Goal: Transaction & Acquisition: Purchase product/service

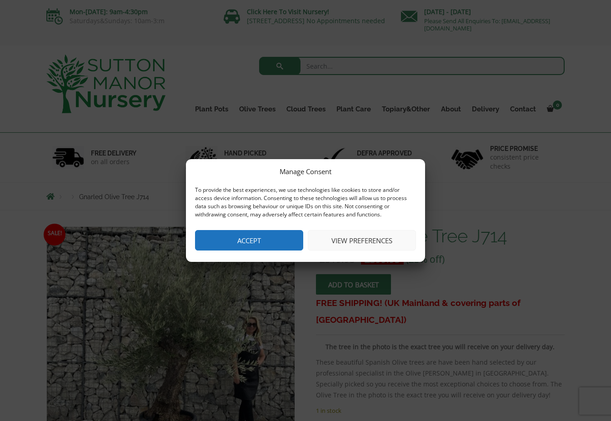
click at [263, 239] on button "Accept" at bounding box center [249, 240] width 108 height 20
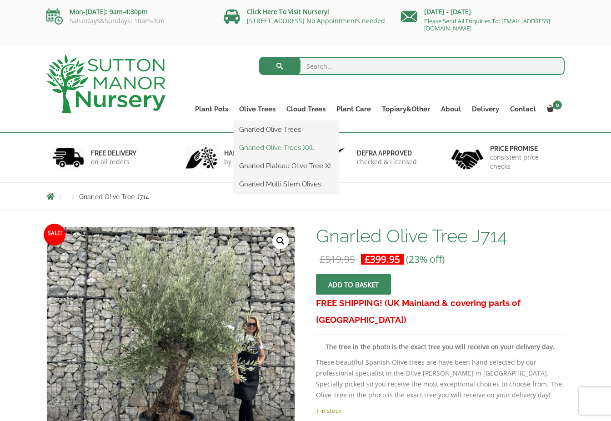
click at [275, 144] on link "Gnarled Olive Trees XXL" at bounding box center [286, 148] width 105 height 14
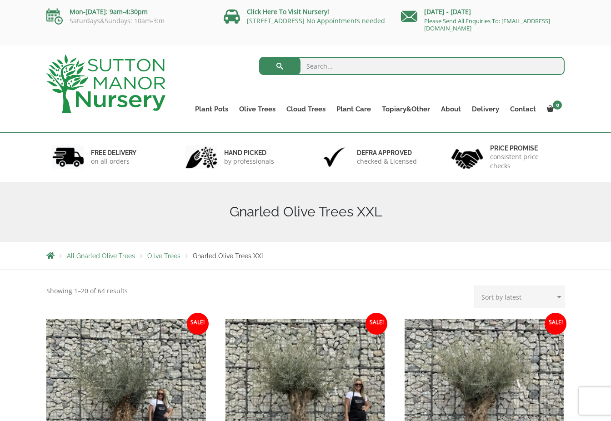
click at [496, 295] on select "Sort by popularity Sort by latest Sort by price: low to high Sort by price: hig…" at bounding box center [519, 297] width 91 height 23
select select "price"
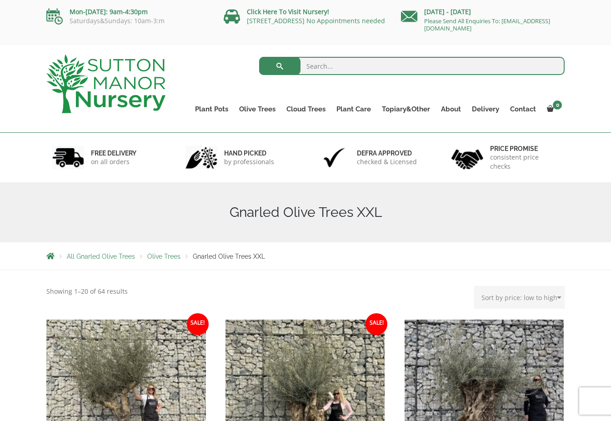
click at [165, 259] on span "Olive Trees" at bounding box center [163, 256] width 33 height 7
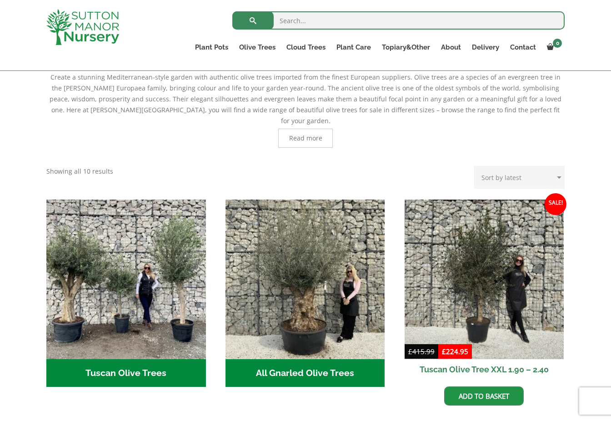
scroll to position [210, 0]
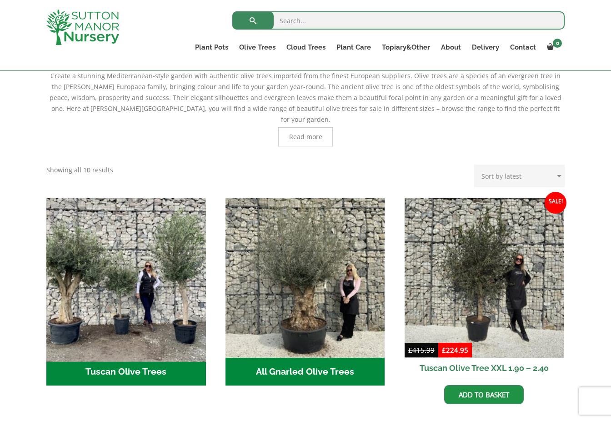
click at [130, 322] on img "Visit product category Tuscan Olive Trees" at bounding box center [125, 277] width 167 height 167
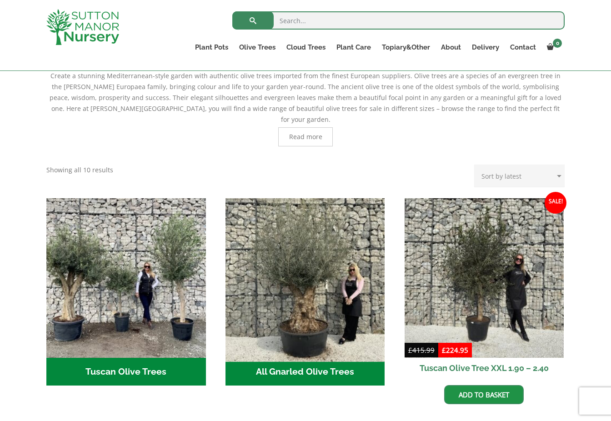
click at [302, 249] on img "Visit product category All Gnarled Olive Trees" at bounding box center [304, 277] width 167 height 167
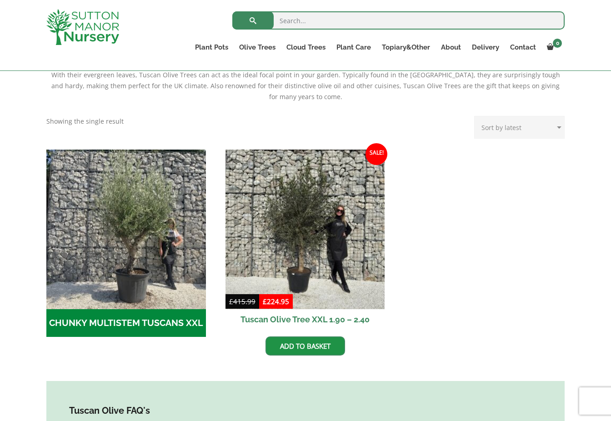
scroll to position [218, 0]
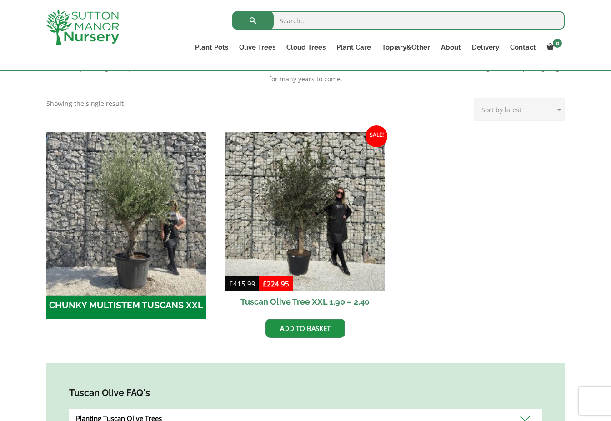
click at [178, 275] on img "Visit product category CHUNKY MULTISTEM TUSCANS XXL" at bounding box center [125, 211] width 167 height 167
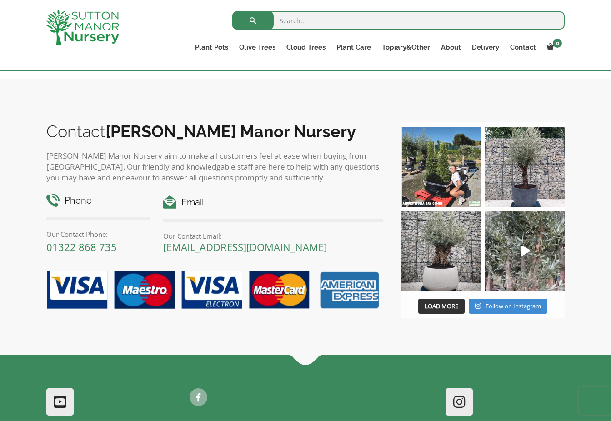
scroll to position [1008, 0]
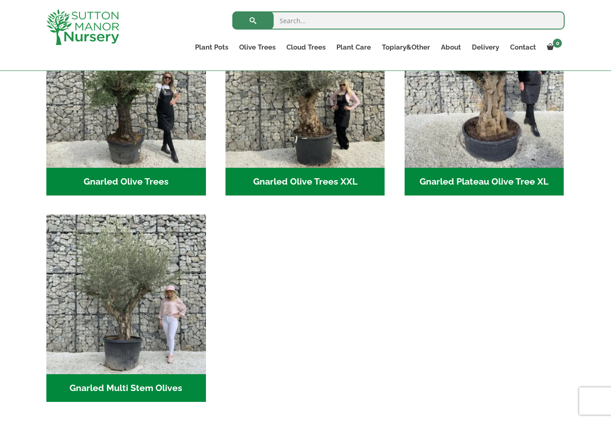
scroll to position [304, 0]
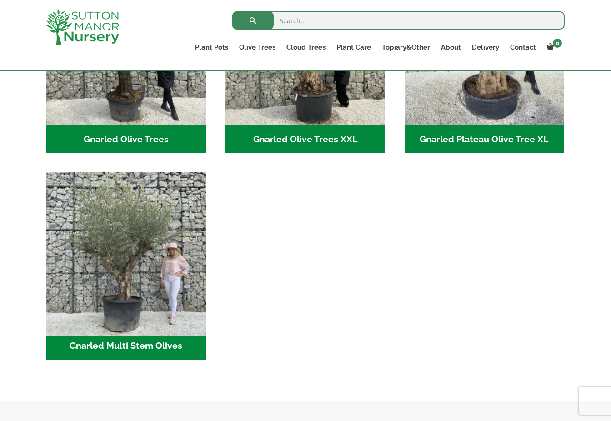
click at [157, 280] on img "Visit product category Gnarled Multi Stem Olives" at bounding box center [125, 252] width 167 height 167
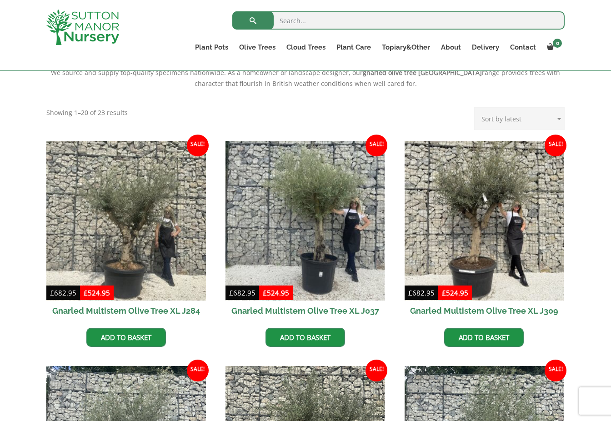
scroll to position [324, 0]
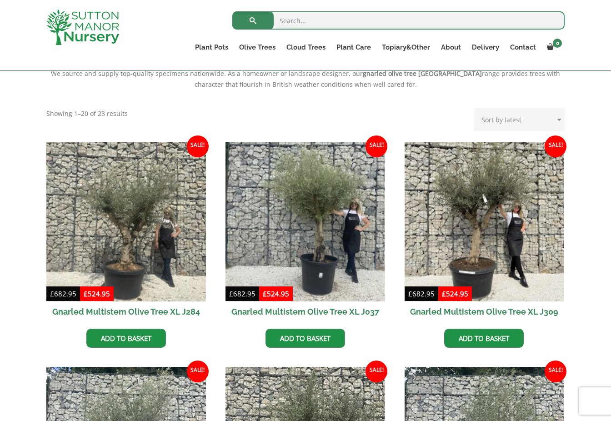
click at [541, 113] on select "Sort by popularity Sort by latest Sort by price: low to high Sort by price: hig…" at bounding box center [519, 119] width 91 height 23
select select "price"
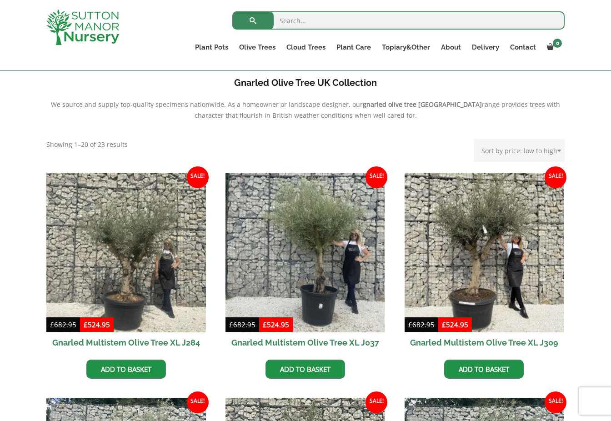
scroll to position [0, 0]
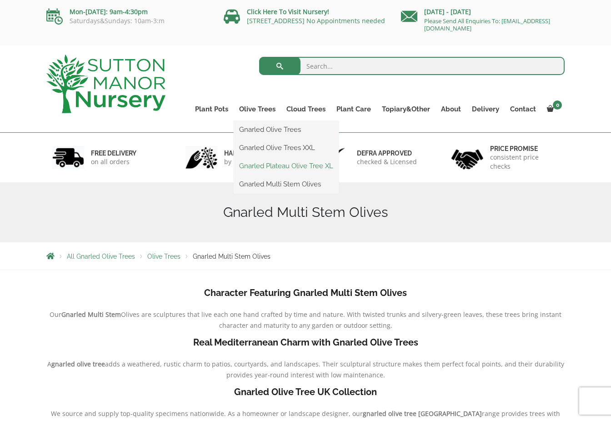
click at [268, 166] on link "Gnarled Plateau Olive Tree XL" at bounding box center [286, 166] width 105 height 14
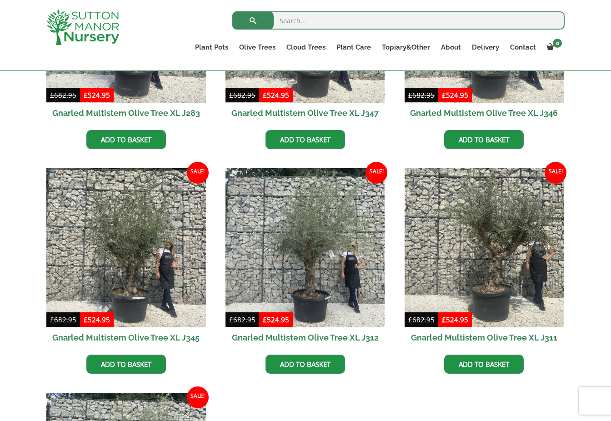
scroll to position [1201, 0]
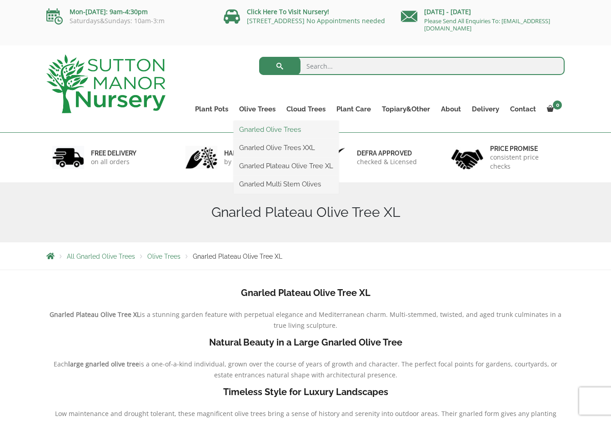
click at [273, 129] on link "Gnarled Olive Trees" at bounding box center [286, 130] width 105 height 14
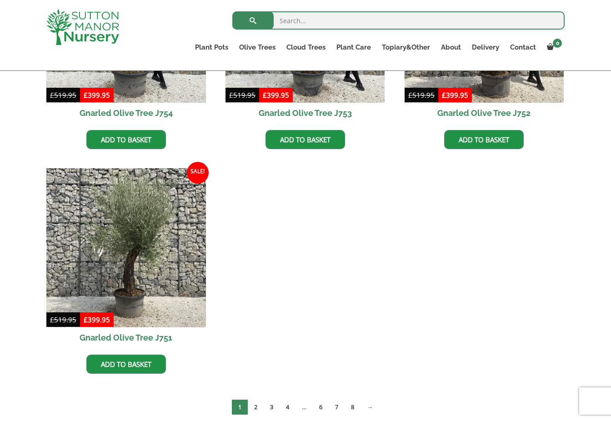
scroll to position [1061, 0]
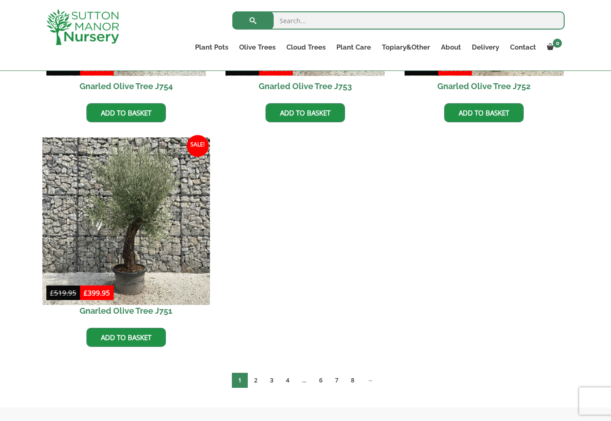
click at [152, 249] on img at bounding box center [125, 220] width 167 height 167
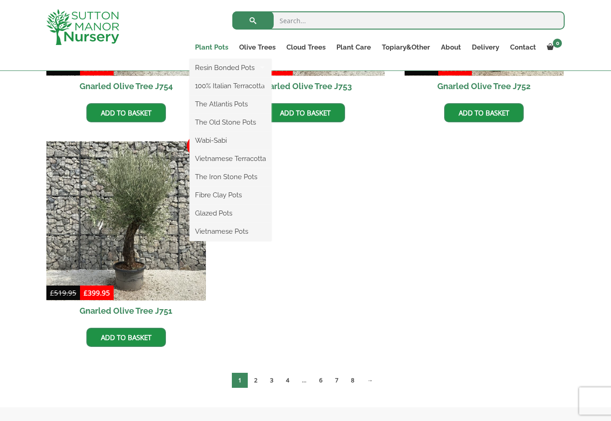
click at [226, 42] on link "Plant Pots" at bounding box center [212, 47] width 44 height 13
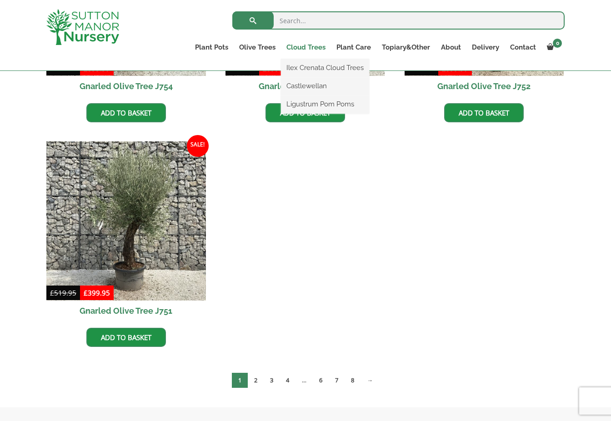
click at [298, 49] on link "Cloud Trees" at bounding box center [306, 47] width 50 height 13
click at [318, 65] on link "Ilex Crenata Cloud Trees" at bounding box center [325, 68] width 88 height 14
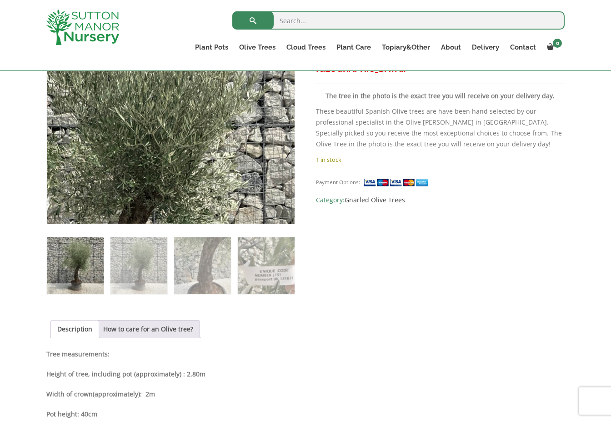
scroll to position [252, 0]
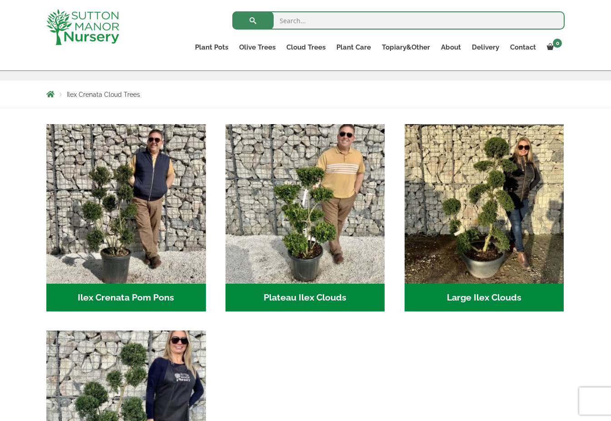
scroll to position [215, 0]
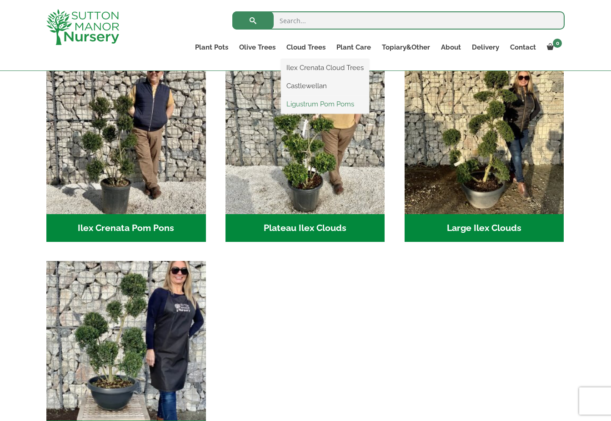
click at [312, 102] on link "Ligustrum Pom Poms" at bounding box center [325, 104] width 88 height 14
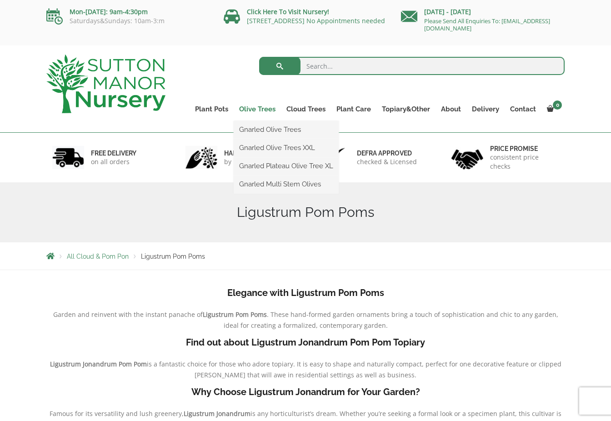
click at [270, 108] on link "Olive Trees" at bounding box center [257, 109] width 47 height 13
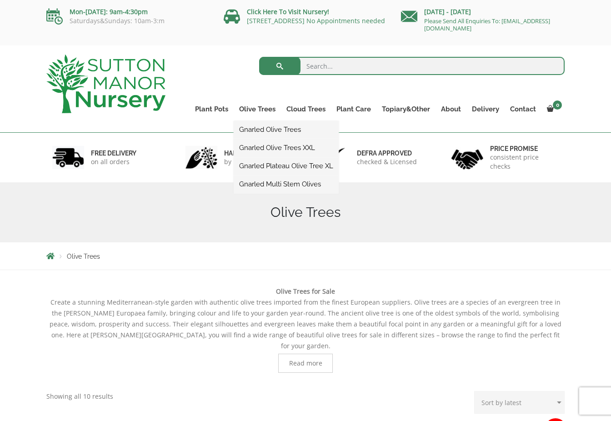
click at [279, 148] on link "Gnarled Olive Trees XXL" at bounding box center [286, 148] width 105 height 14
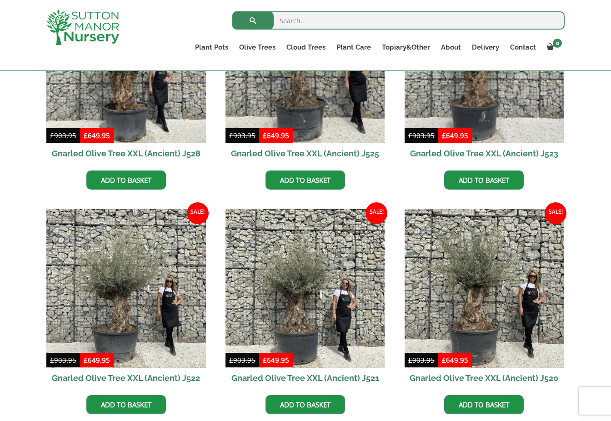
scroll to position [337, 0]
